Goal: Find specific page/section: Find specific page/section

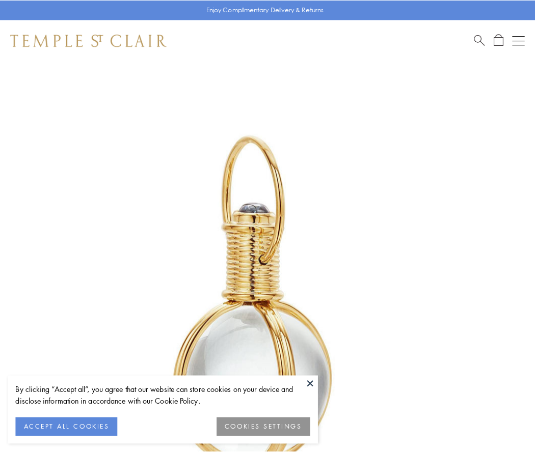
scroll to position [266, 0]
